Goal: Complete application form: Complete application form

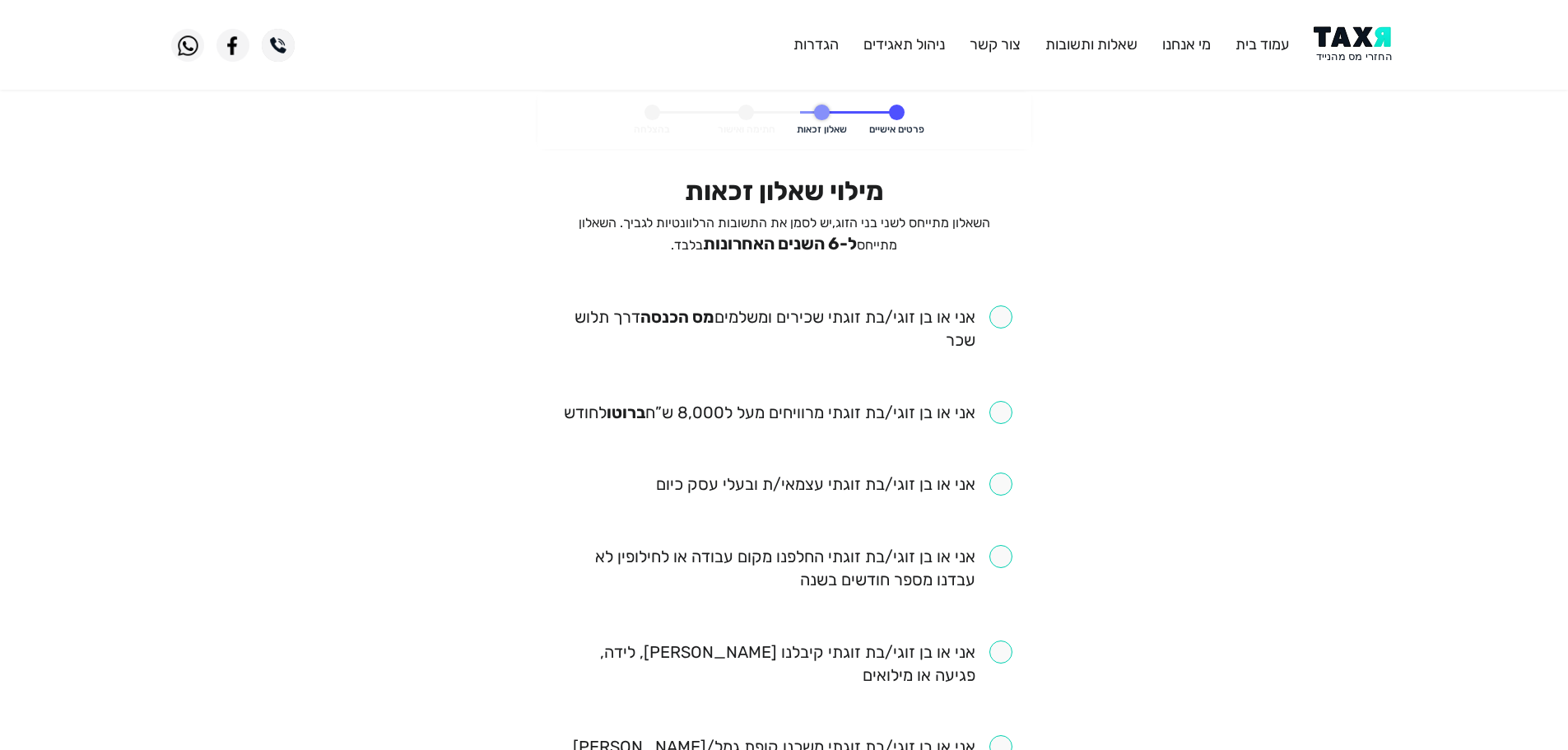
click at [997, 323] on input "checkbox" at bounding box center [784, 328] width 456 height 46
checkbox input "true"
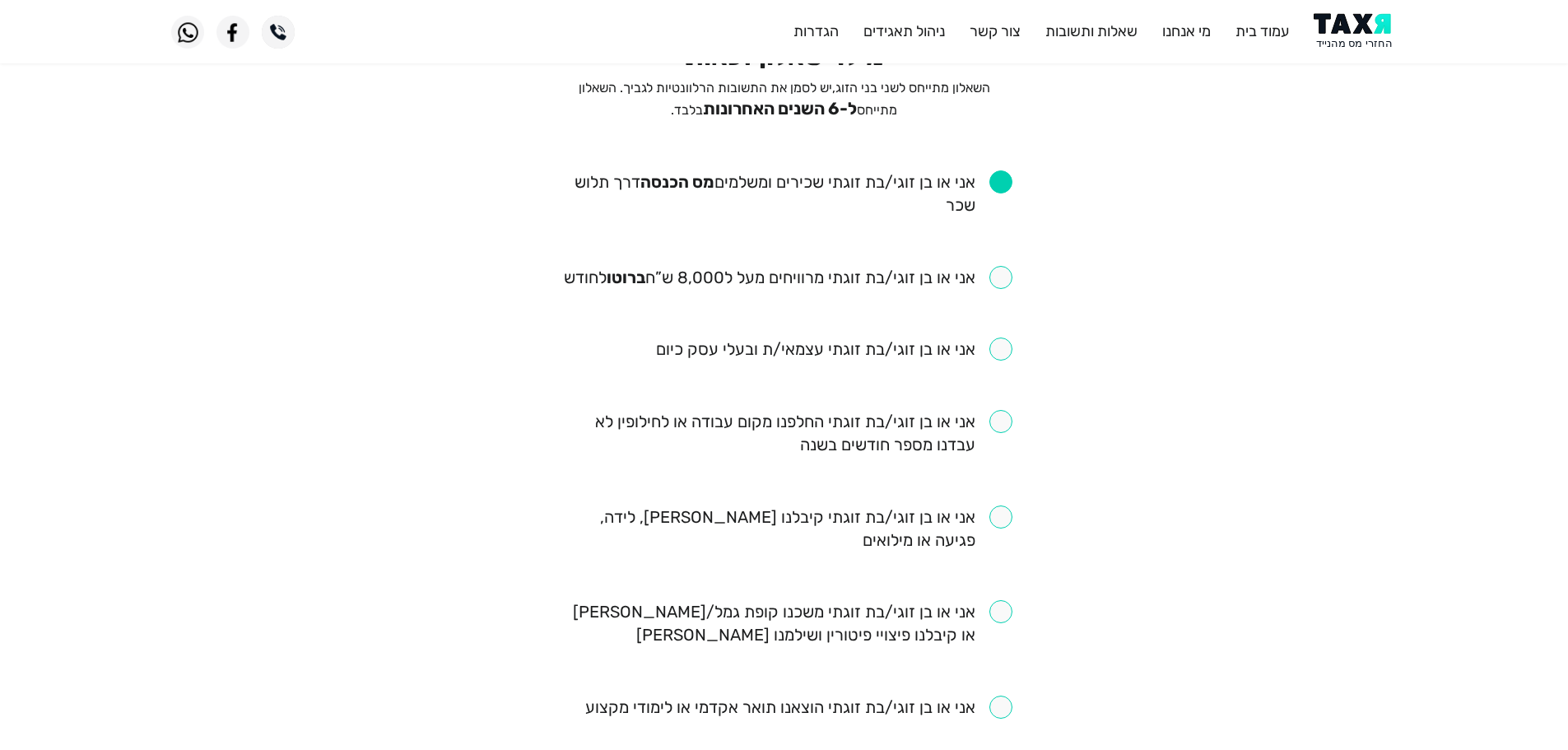
scroll to position [165, 0]
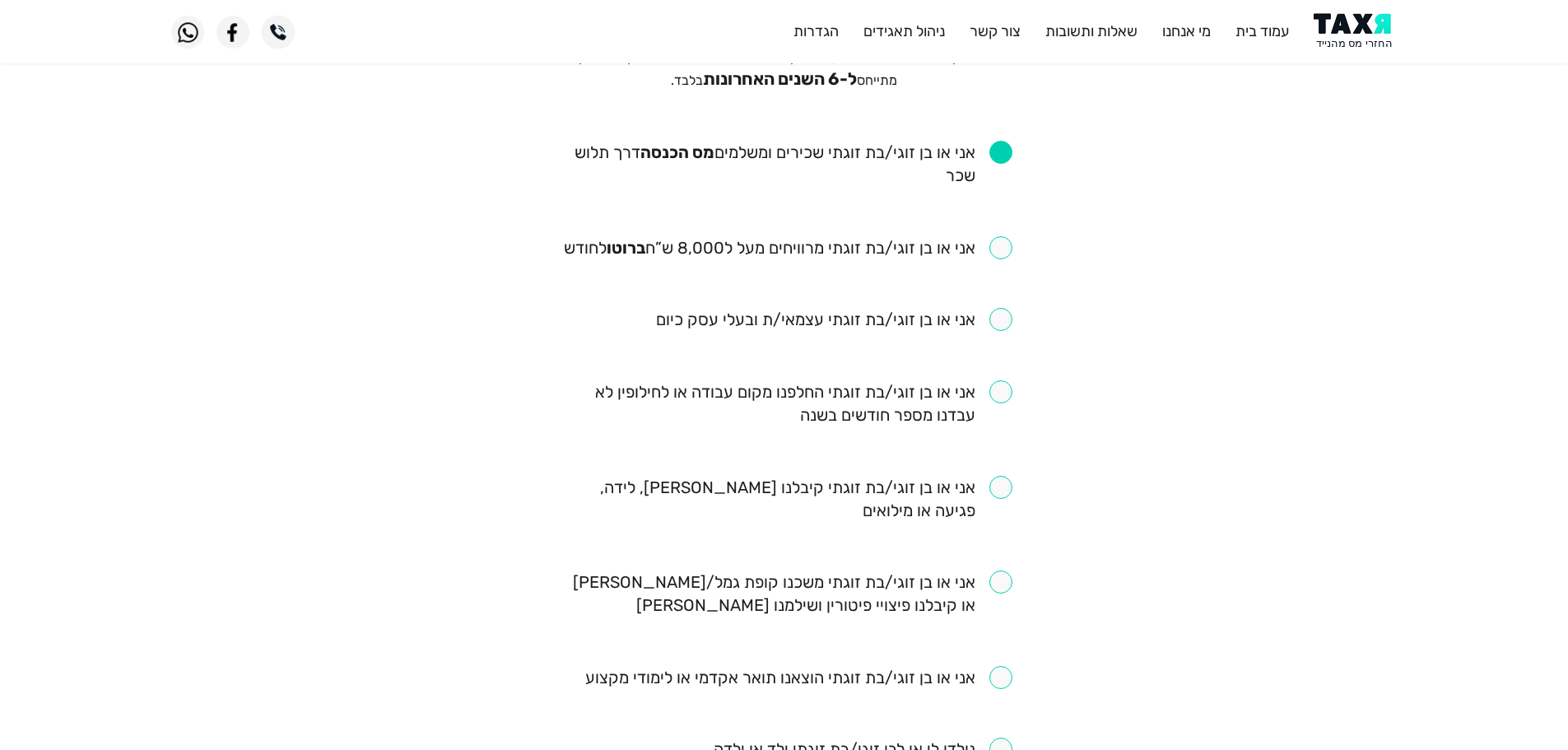
click at [1000, 250] on input "checkbox" at bounding box center [787, 247] width 448 height 23
checkbox input "true"
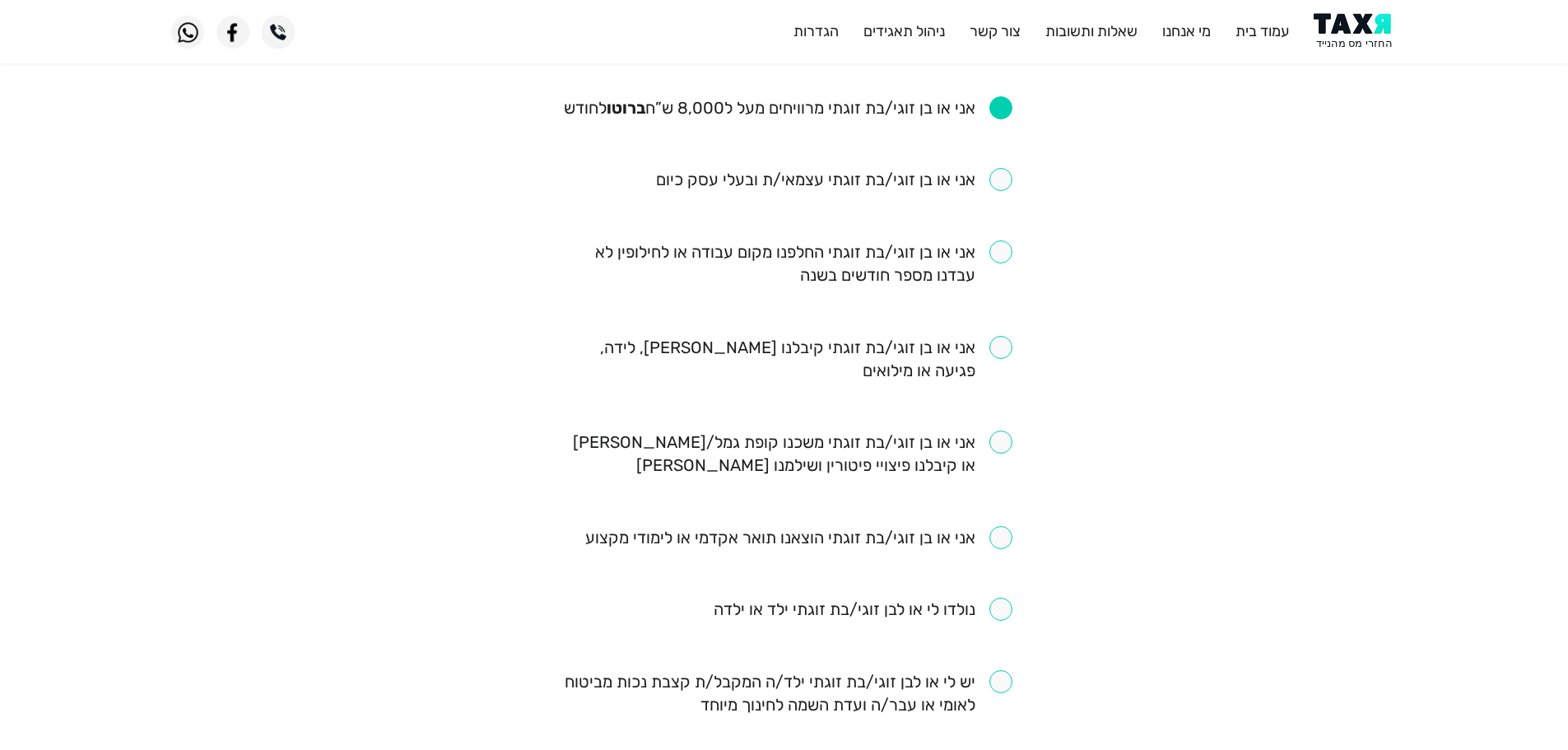
scroll to position [329, 0]
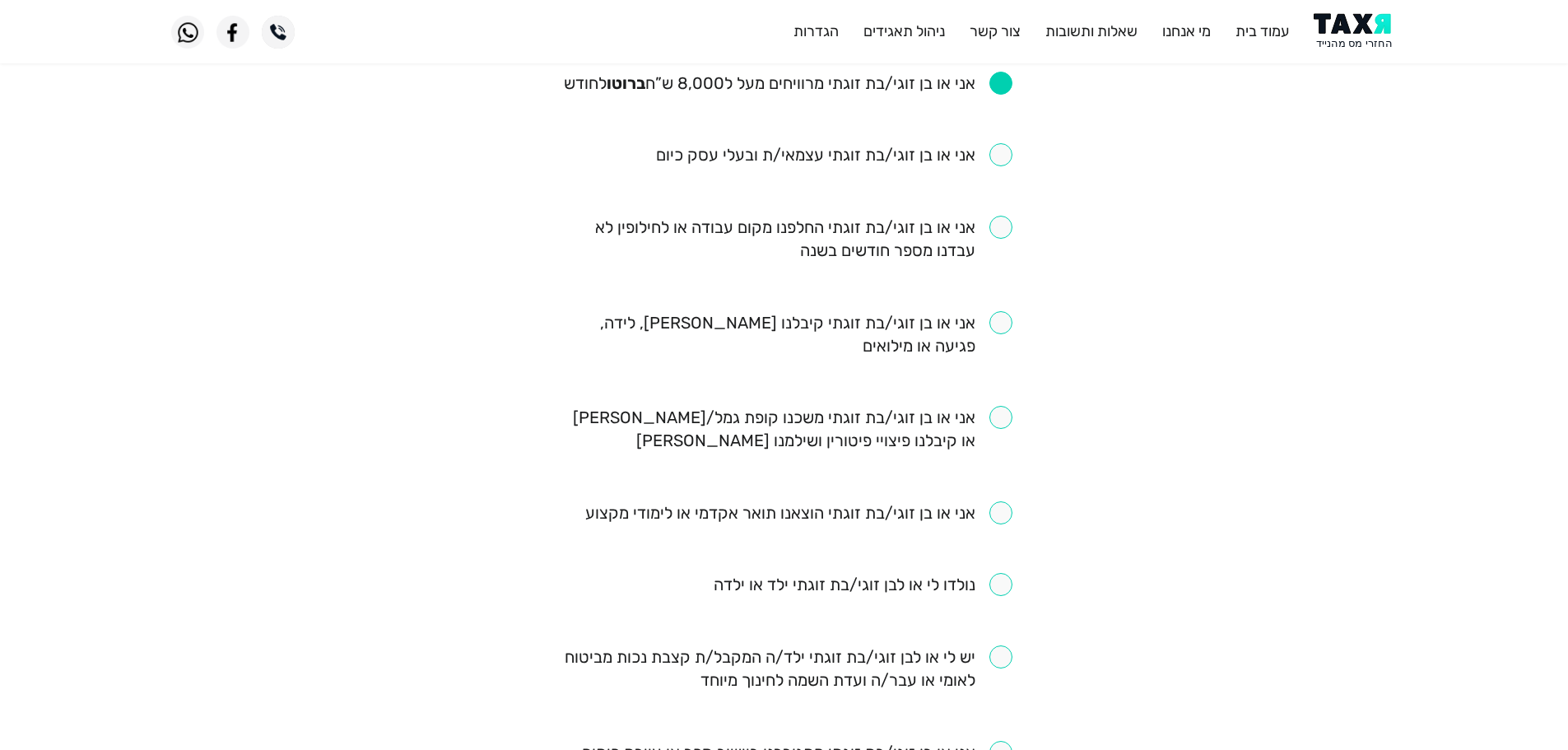
click at [992, 319] on input "checkbox" at bounding box center [784, 334] width 456 height 46
checkbox input "true"
click at [1005, 580] on input "checkbox" at bounding box center [862, 583] width 299 height 23
checkbox input "true"
click at [1005, 212] on ul "אני או בן זוגי/בת זוגתי שכירים ומשלמים מס הכנסה דרך תלוש שכר אני או בן זוגי/בת …" at bounding box center [784, 574] width 456 height 1195
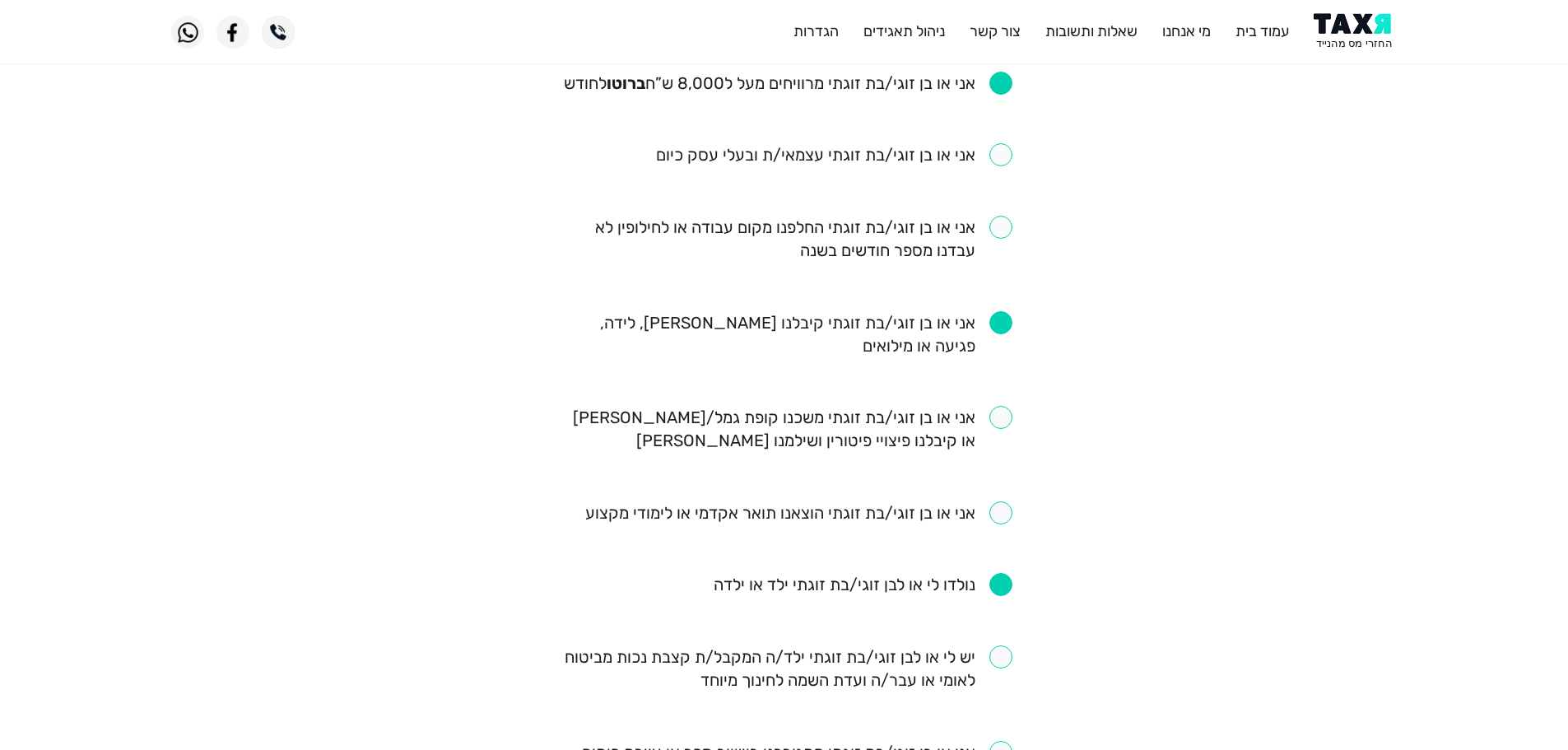
click at [1004, 231] on input "checkbox" at bounding box center [784, 239] width 456 height 46
checkbox input "true"
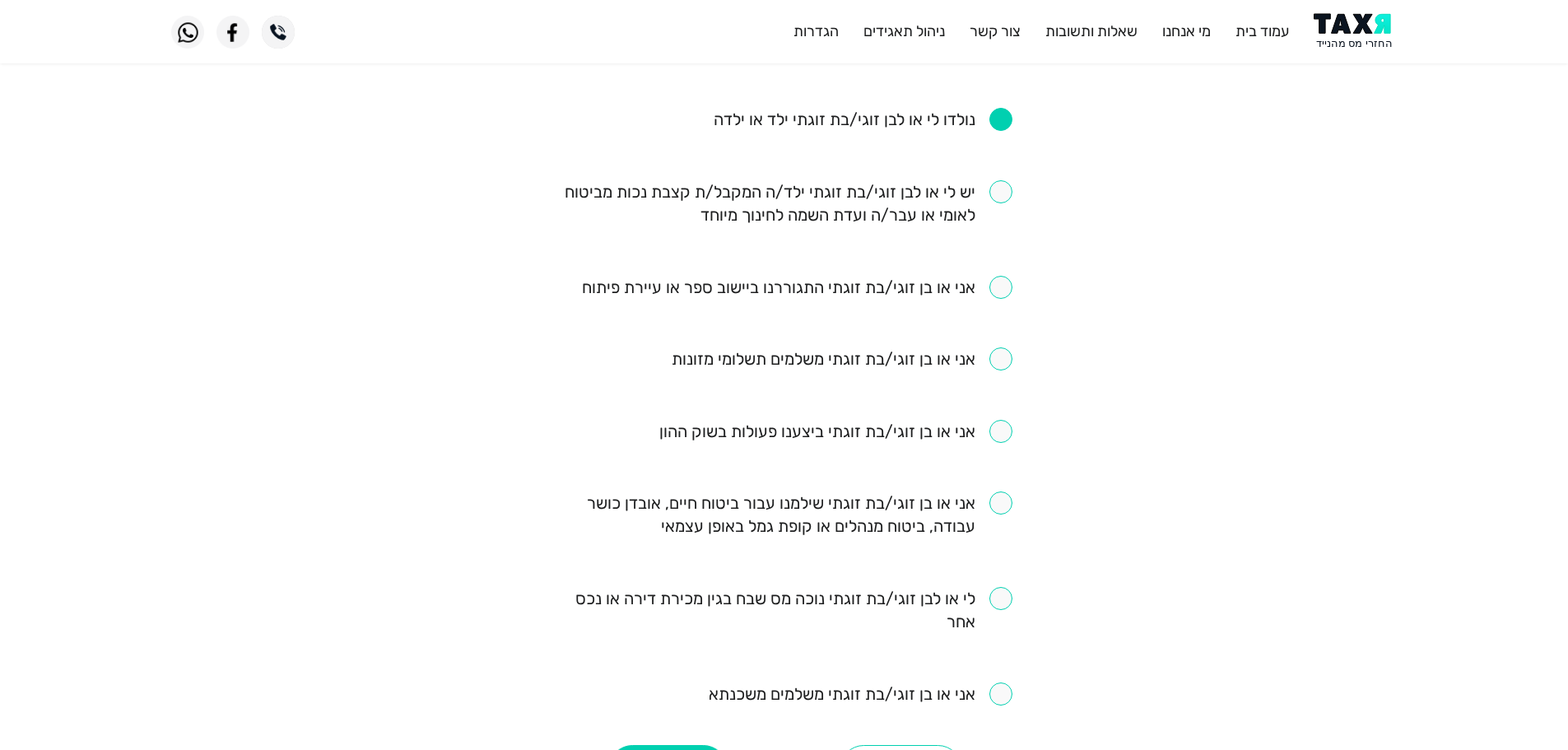
scroll to position [823, 0]
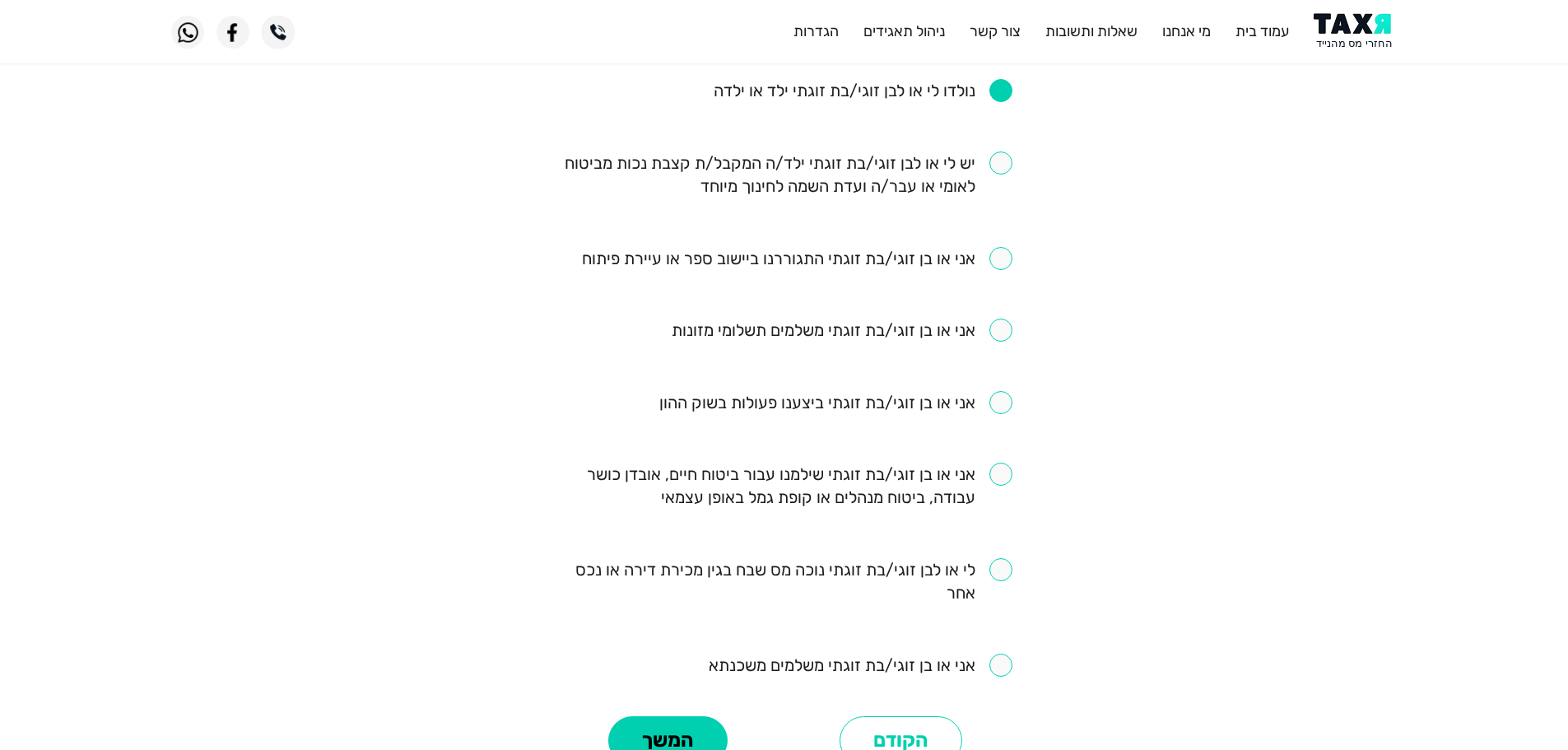
click at [994, 267] on input "checkbox" at bounding box center [797, 258] width 431 height 23
click at [996, 263] on input "checkbox" at bounding box center [797, 258] width 431 height 23
checkbox input "false"
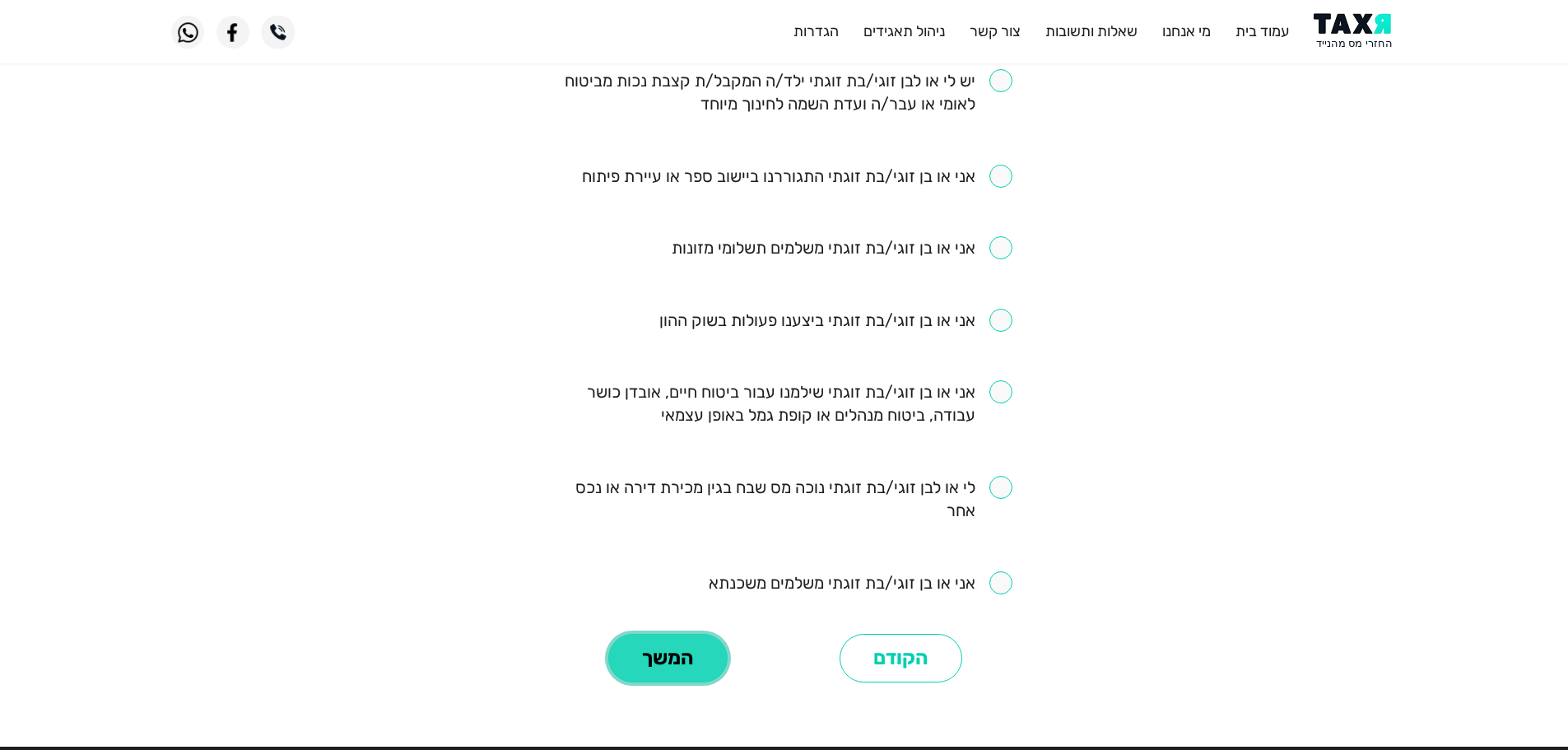
click at [696, 652] on button "המשך" at bounding box center [667, 658] width 119 height 49
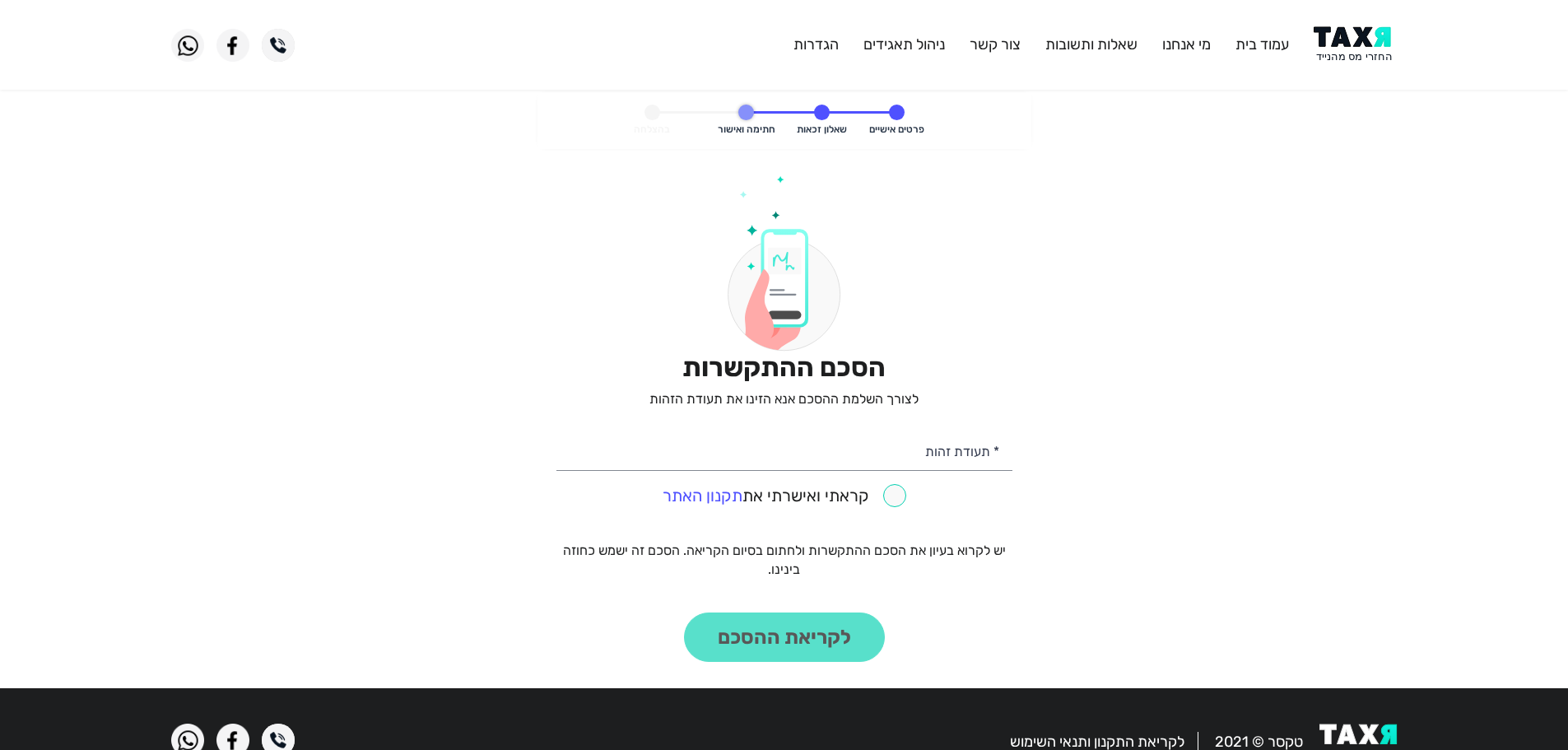
click at [1360, 52] on img at bounding box center [1355, 45] width 83 height 37
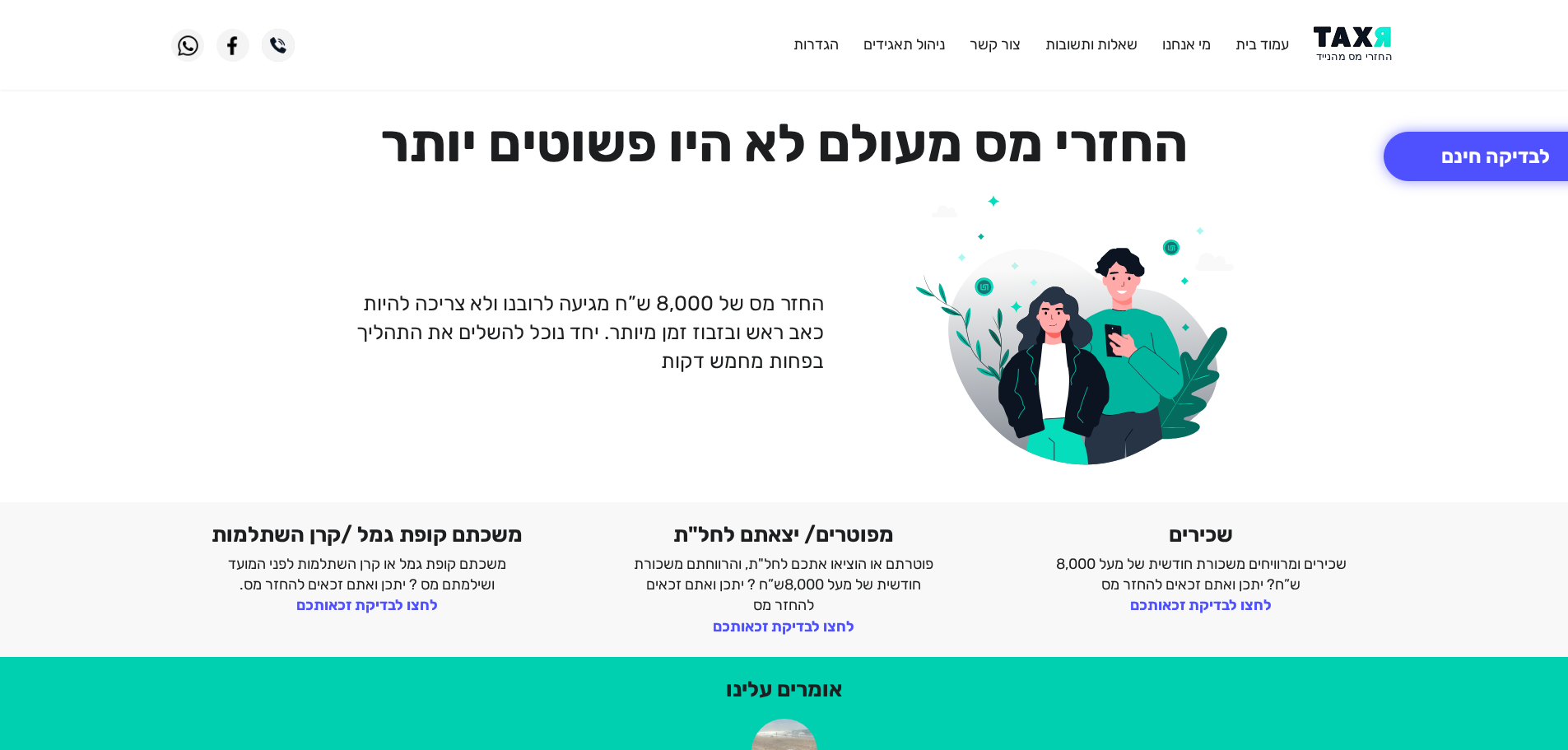
click at [1371, 49] on img at bounding box center [1355, 45] width 83 height 37
click at [1356, 50] on img at bounding box center [1355, 45] width 83 height 37
click at [1366, 41] on img at bounding box center [1355, 45] width 83 height 37
click at [1366, 38] on img at bounding box center [1355, 45] width 83 height 37
click at [1368, 35] on img at bounding box center [1355, 45] width 83 height 37
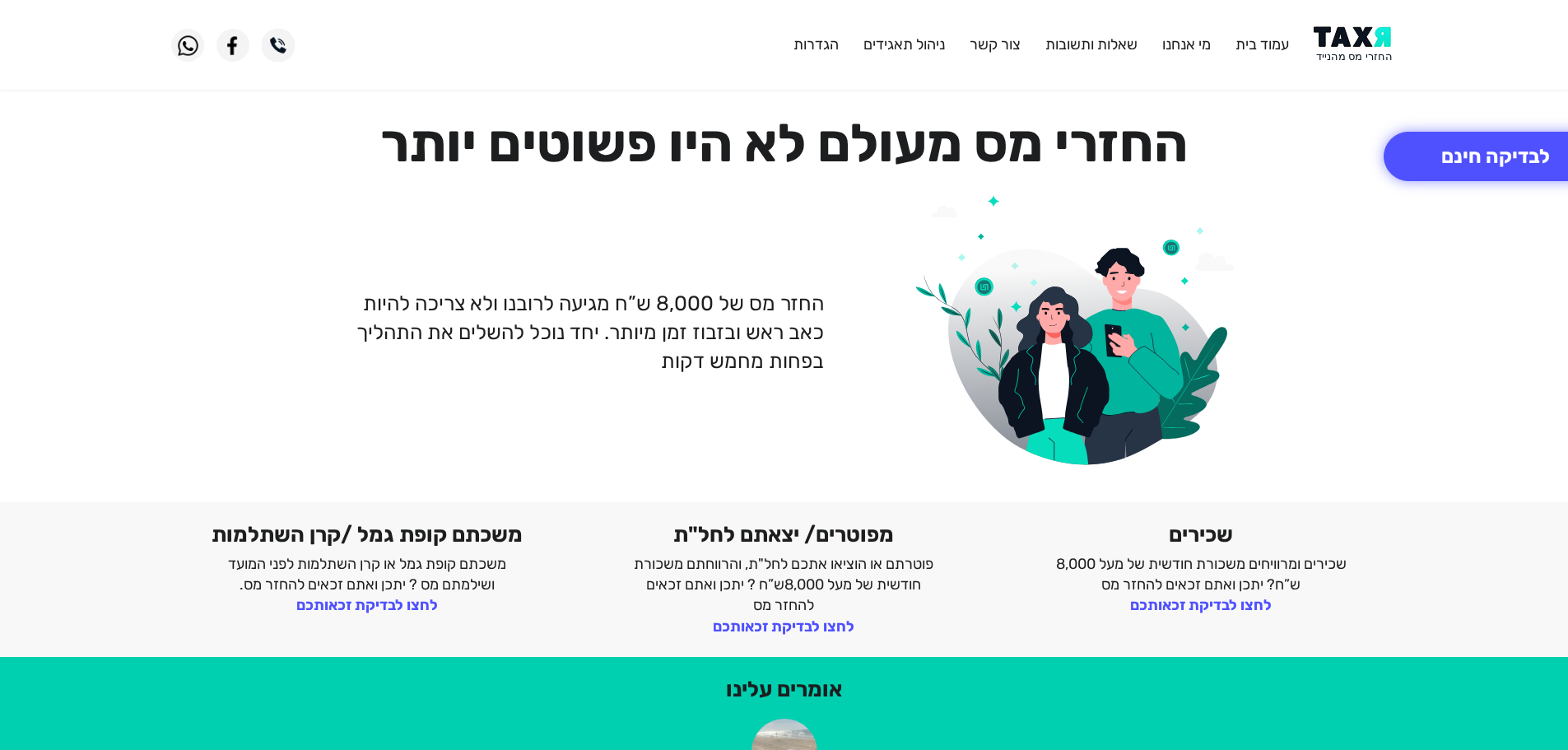
click at [1363, 53] on img at bounding box center [1355, 45] width 83 height 37
click at [1358, 41] on img at bounding box center [1355, 45] width 83 height 37
click at [1485, 157] on button "לבדיקה חינם" at bounding box center [1495, 157] width 224 height 49
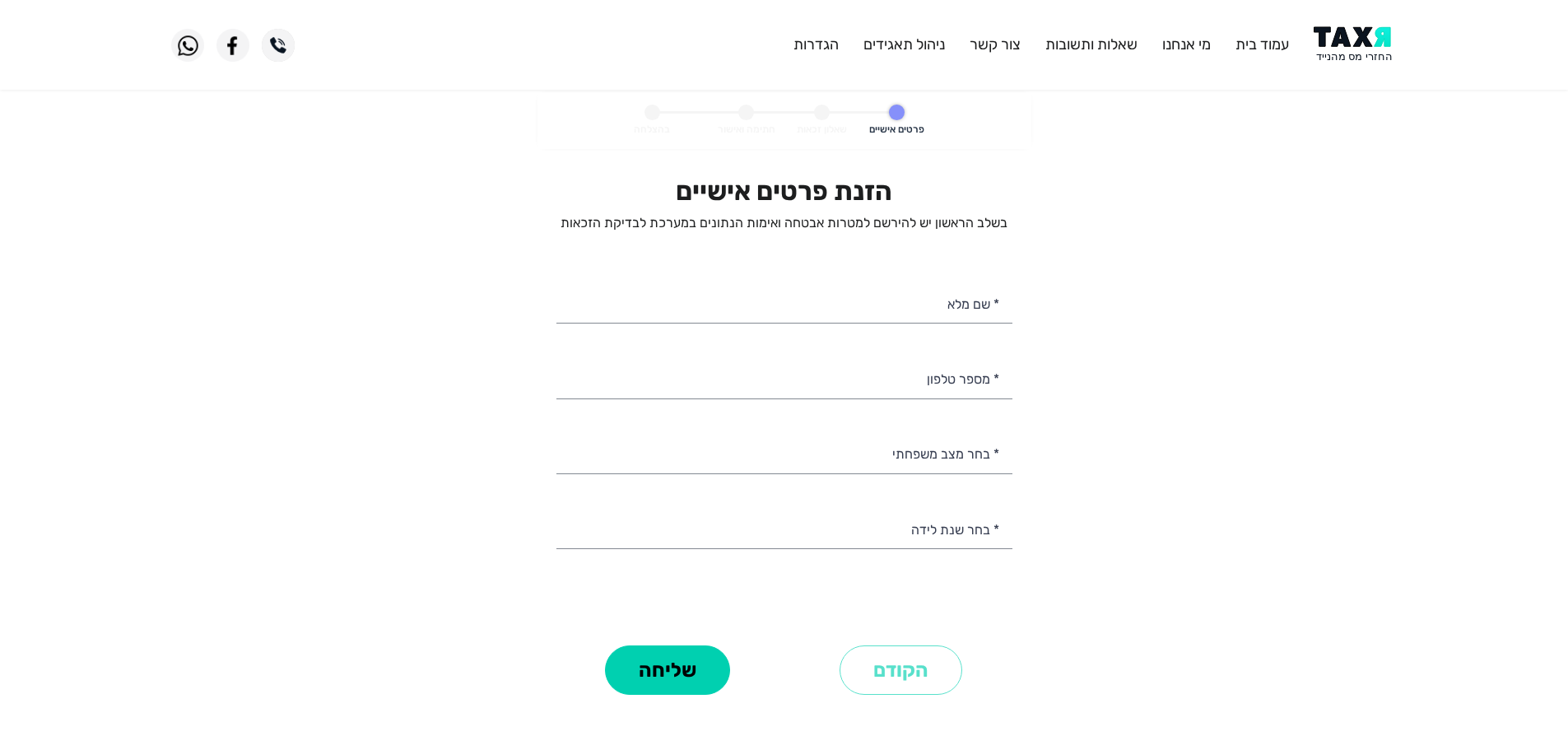
select select
click at [960, 388] on input "* מספר טלפון" at bounding box center [784, 377] width 456 height 42
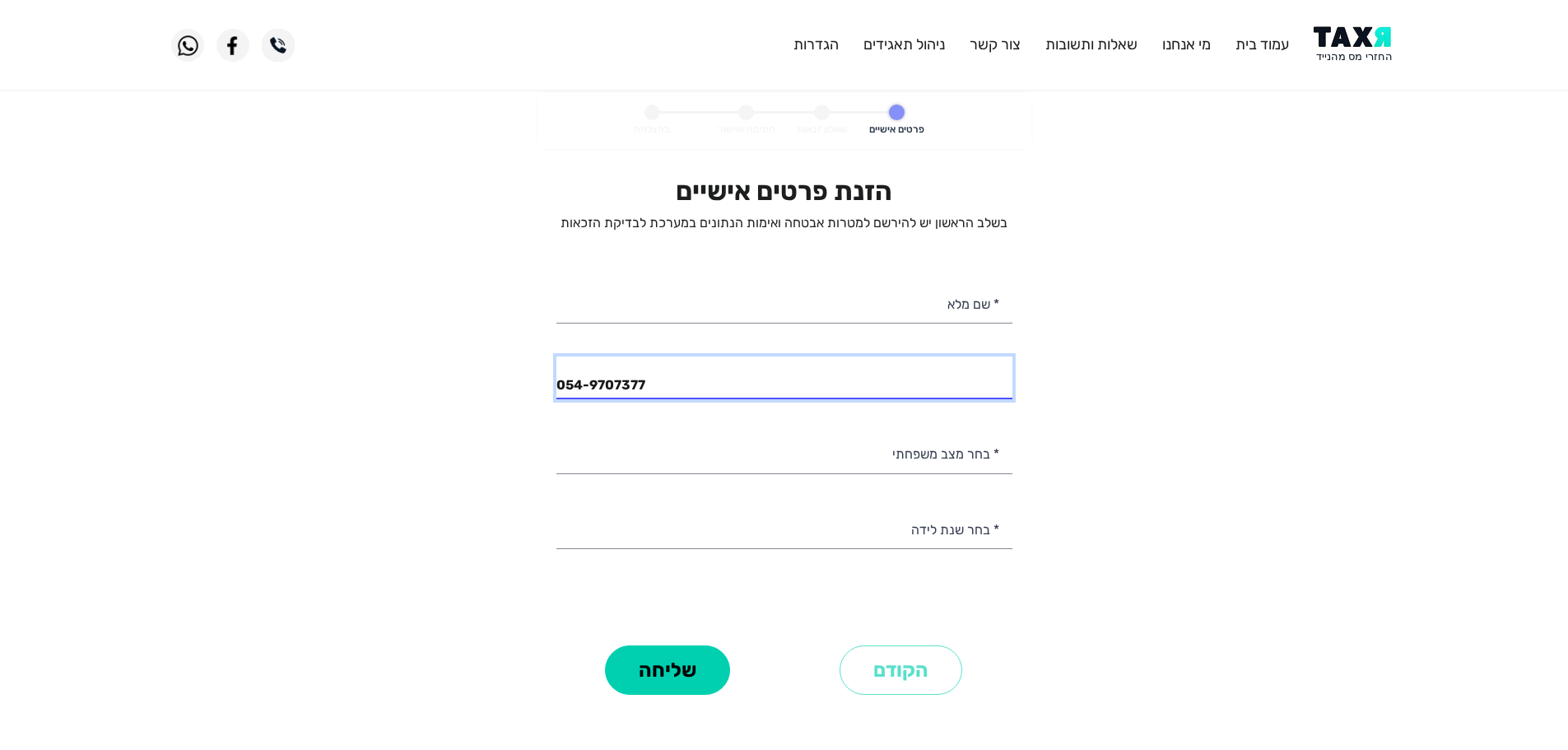
type input "054-9707377"
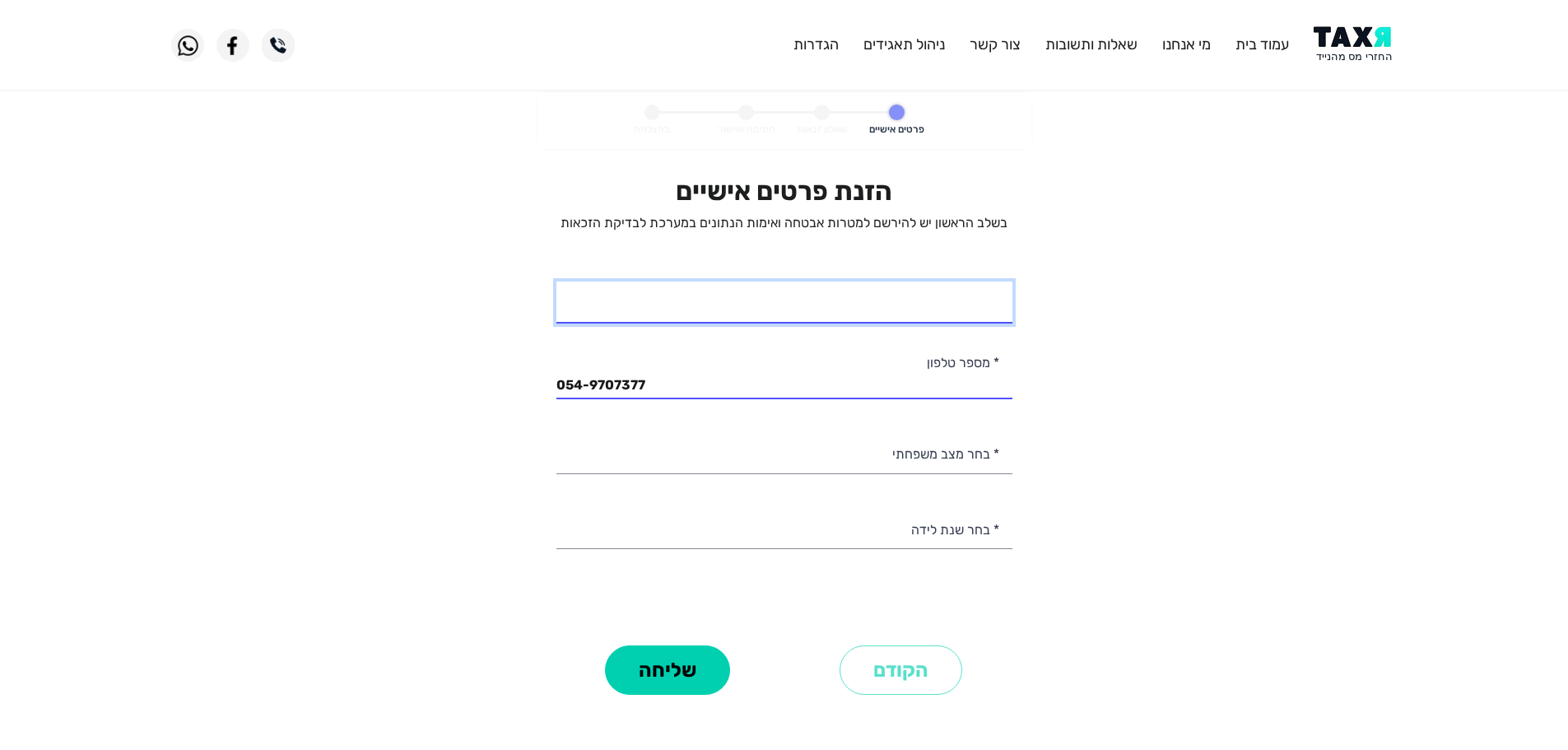
click at [947, 312] on input "* שם מלא" at bounding box center [784, 303] width 456 height 42
type input "[PERSON_NAME]"
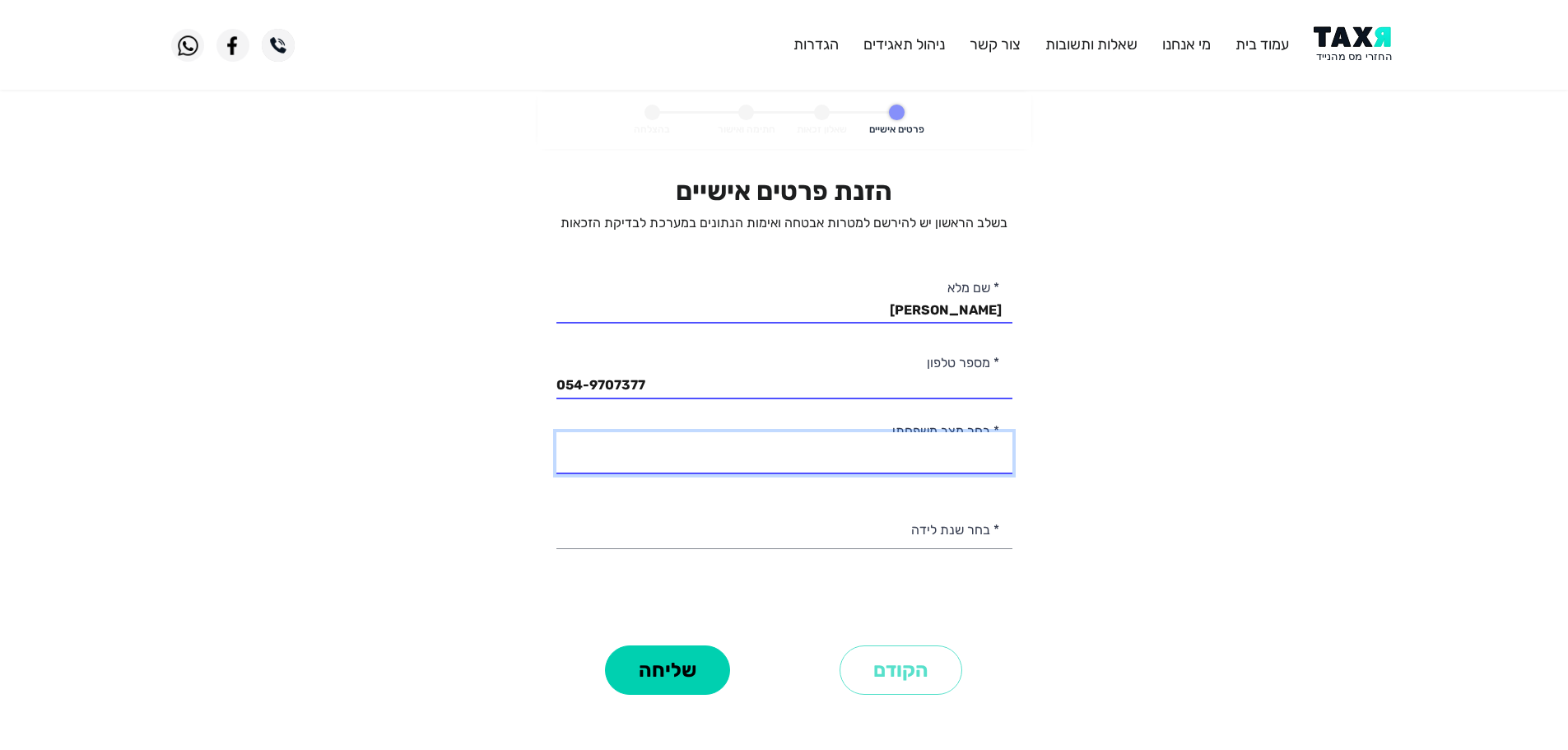
click at [979, 458] on select "רווק/ה נשוי/[PERSON_NAME]/ה אלמן/נה" at bounding box center [784, 453] width 456 height 42
select select "1: Single"
click at [557, 433] on select "רווק/ה נשוי/[PERSON_NAME]/ה אלמן/נה" at bounding box center [784, 453] width 456 height 42
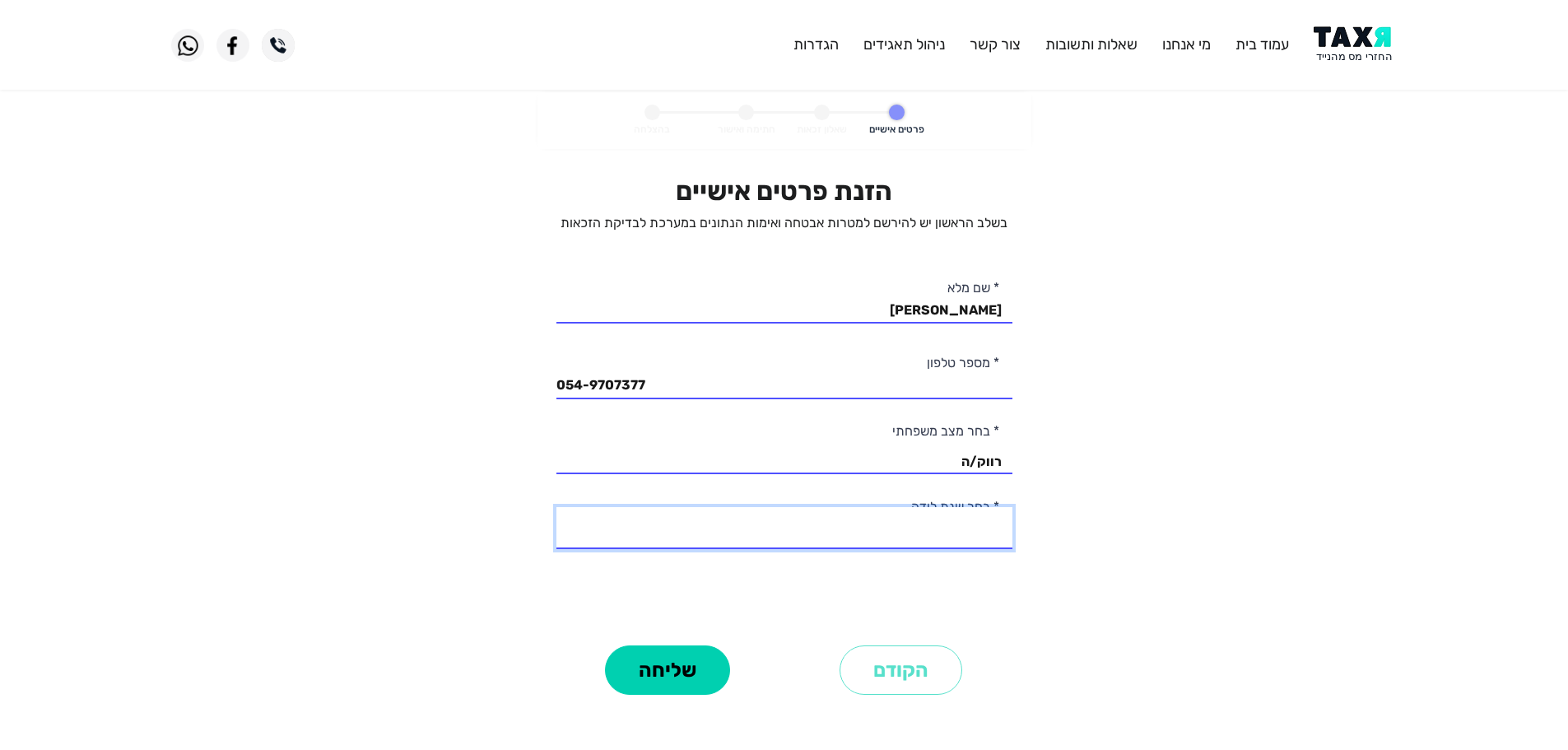
click at [943, 532] on select "2003 2002 2001 2000 1999 1998 1997 1996 1995 1994 1993 1992 1991 1990 1989 1988…" at bounding box center [784, 528] width 456 height 42
select select "11: 1993"
click at [557, 508] on select "2003 2002 2001 2000 1999 1998 1997 1996 1995 1994 1993 1992 1991 1990 1989 1988…" at bounding box center [784, 528] width 456 height 42
click at [682, 673] on button "שליחה" at bounding box center [667, 670] width 125 height 49
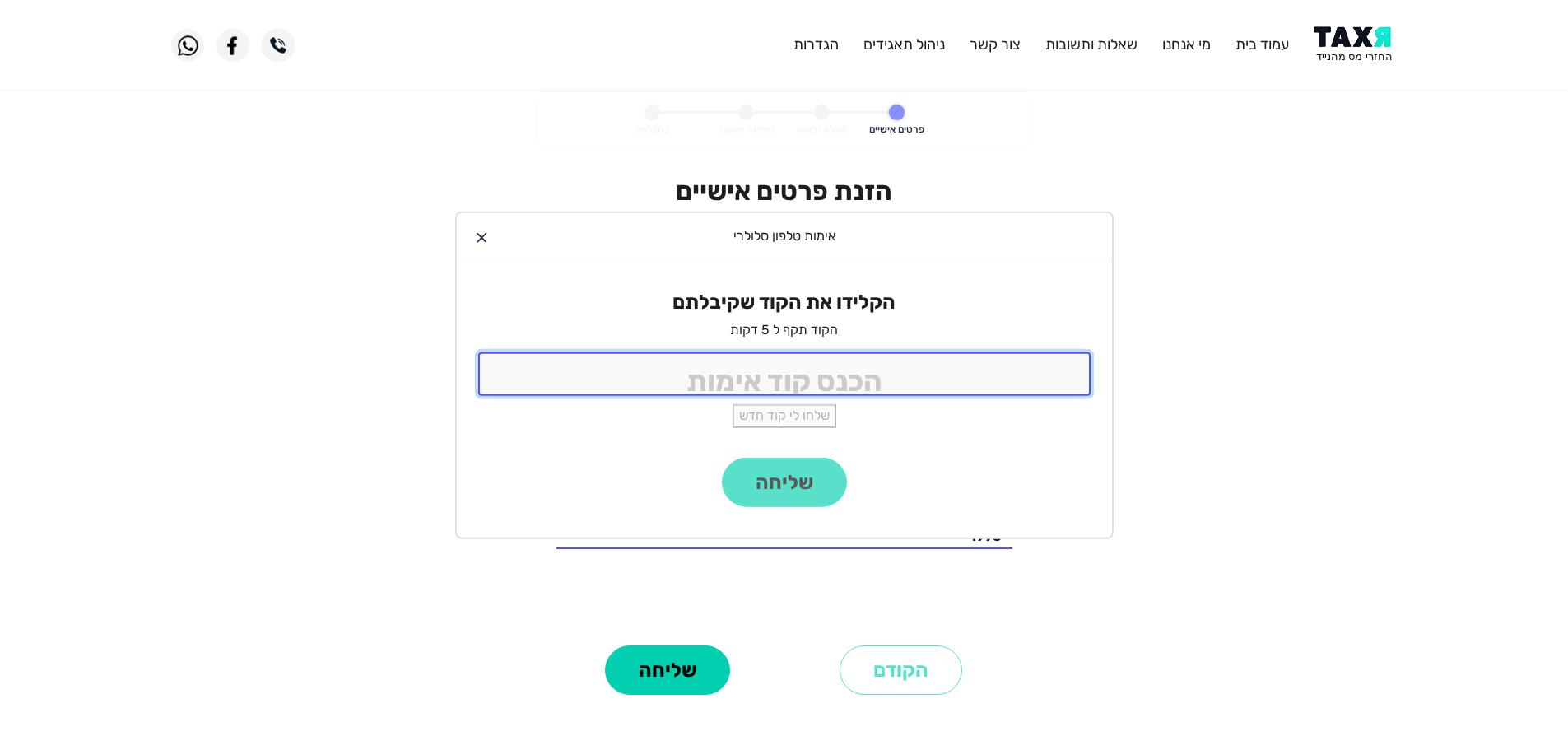
click at [873, 365] on input "tel" at bounding box center [784, 374] width 612 height 43
type input "9988"
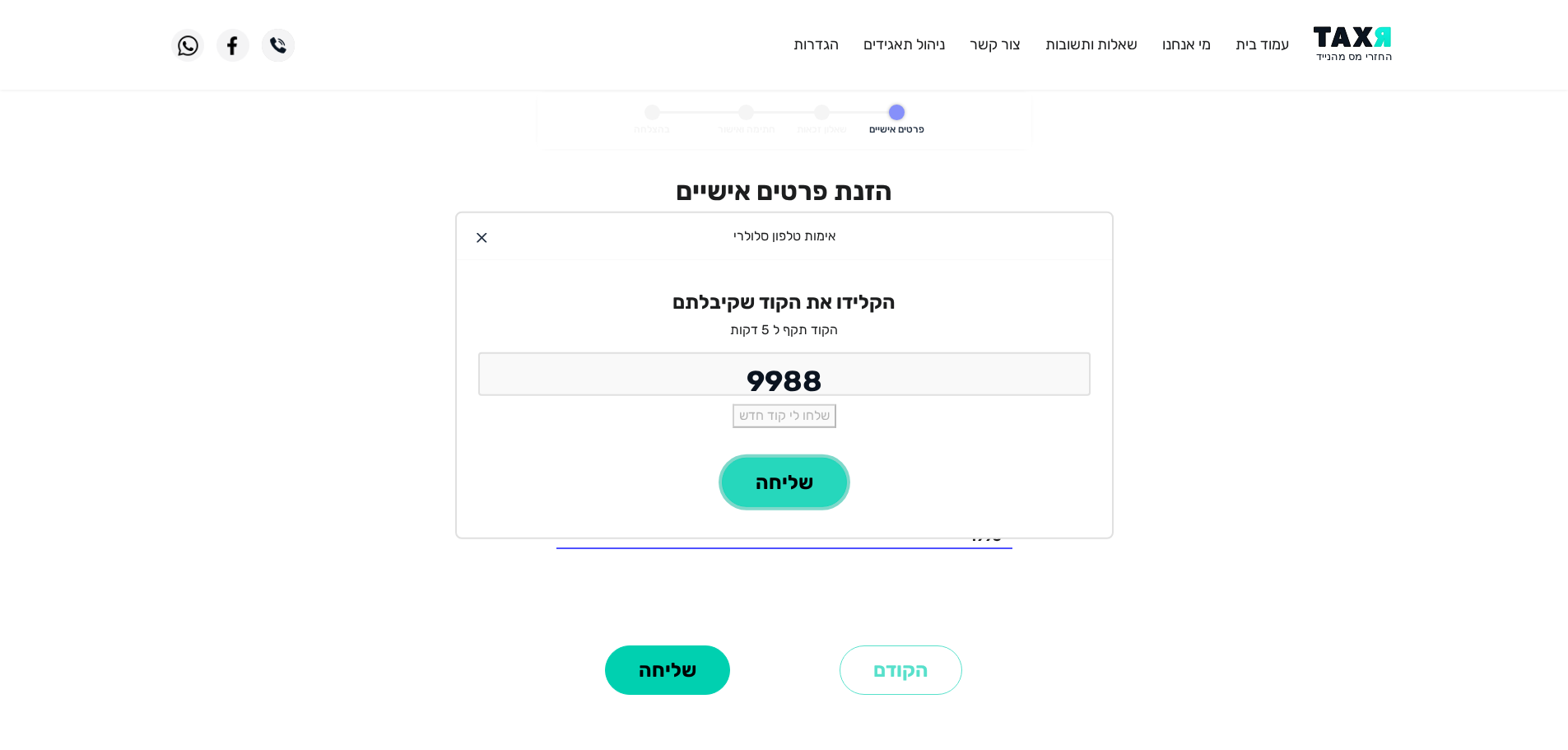
click at [807, 491] on button "שליחה" at bounding box center [784, 482] width 125 height 49
